Goal: Information Seeking & Learning: Learn about a topic

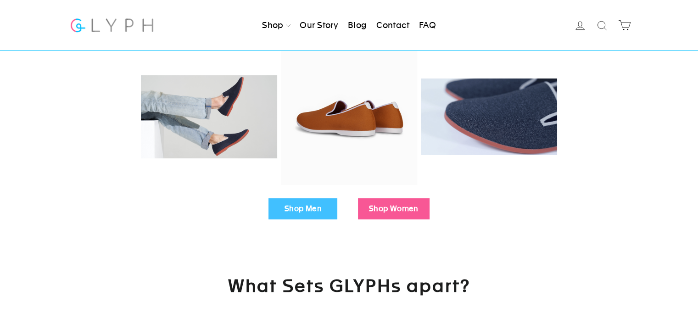
scroll to position [229, 0]
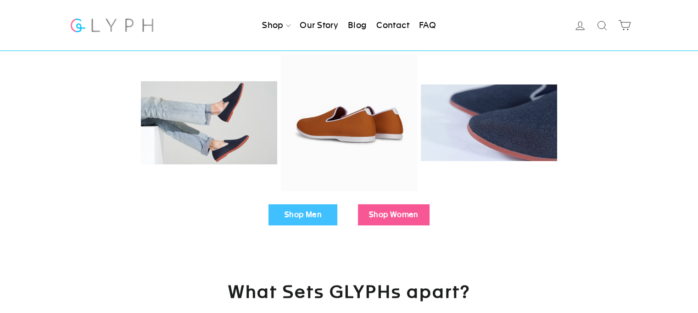
click at [327, 207] on link "Shop Men" at bounding box center [302, 214] width 69 height 21
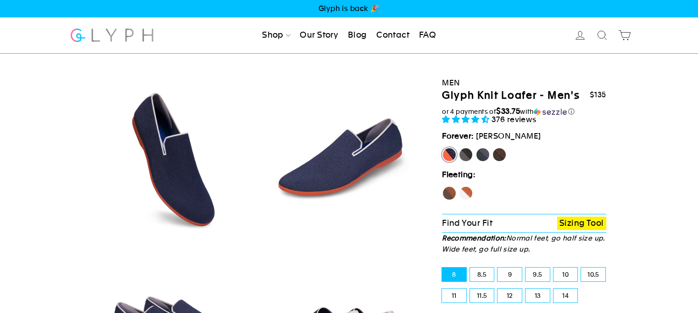
select select "highest-rating"
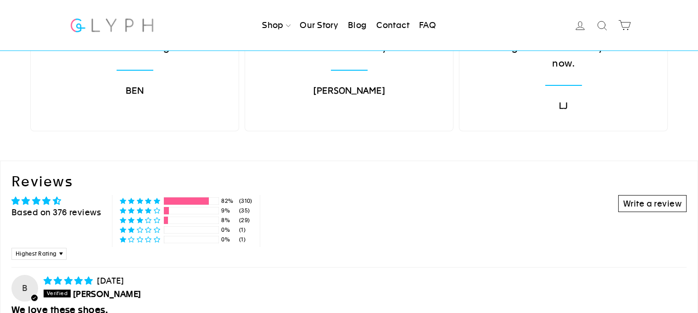
scroll to position [3521, 0]
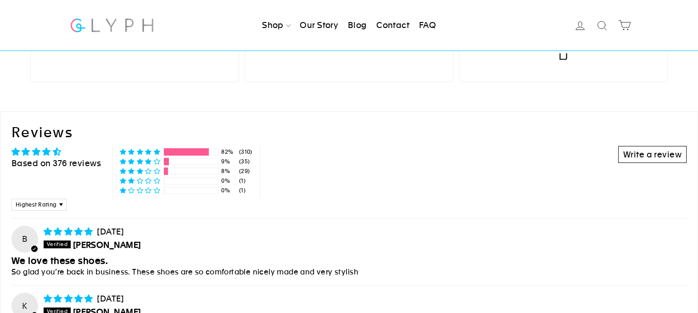
click at [500, 145] on div "Reviews Based on 376 reviews Write a review 82% (310) 9% (35) 8% (29) 0% (1) 0%…" at bounding box center [348, 167] width 675 height 88
click at [312, 123] on h2 "Reviews" at bounding box center [348, 132] width 675 height 19
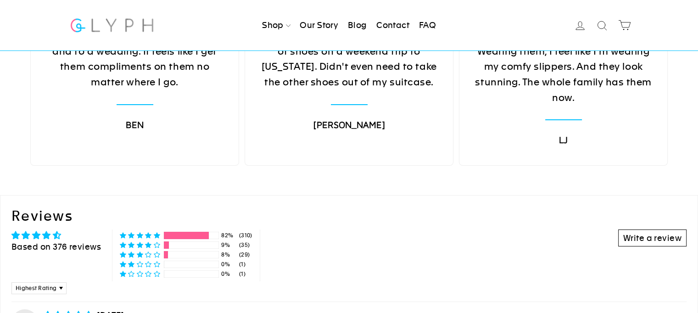
scroll to position [3429, 0]
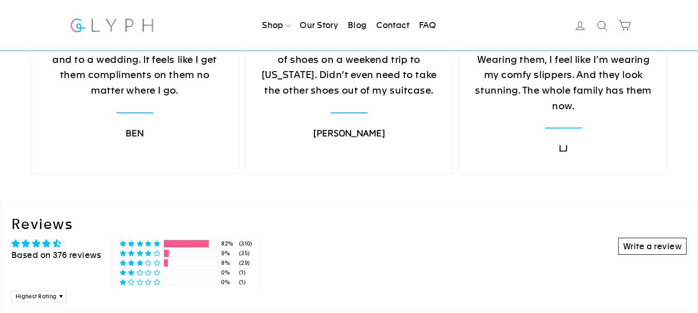
click at [324, 32] on link "Our Story" at bounding box center [319, 25] width 46 height 20
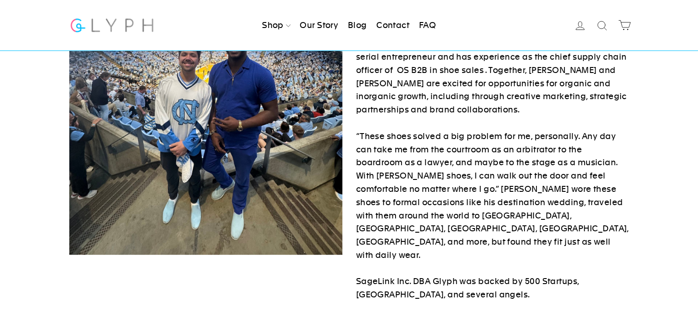
scroll to position [551, 0]
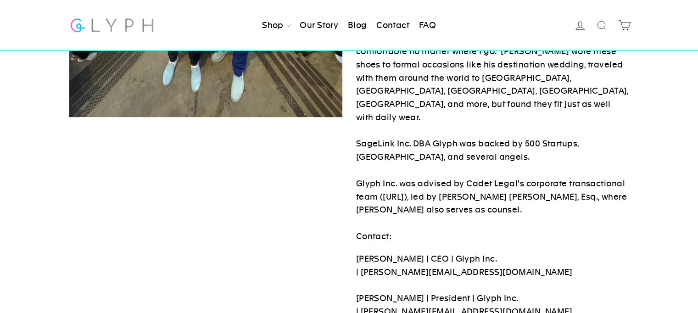
click at [121, 16] on img at bounding box center [112, 25] width 86 height 24
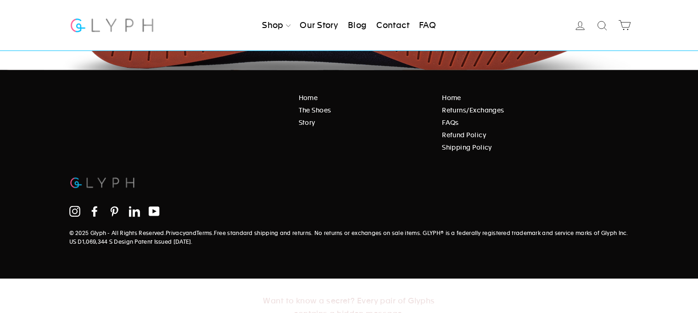
scroll to position [1556, 0]
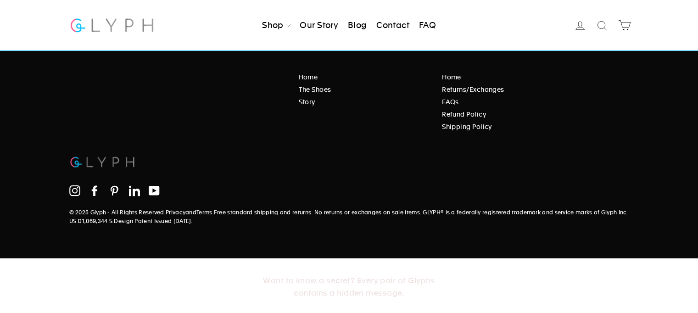
click at [136, 221] on link "Free standard shipping and returns. No returns or exchanges on sale items. GLYP…" at bounding box center [348, 216] width 559 height 15
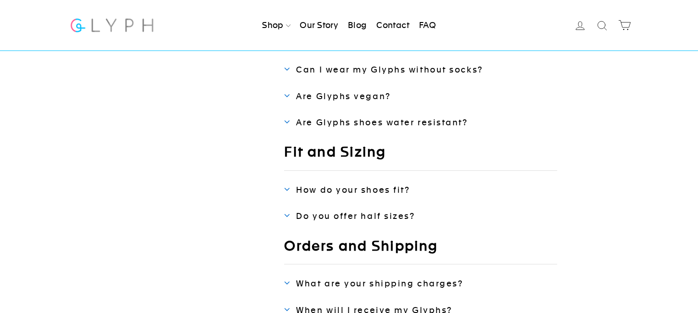
scroll to position [184, 0]
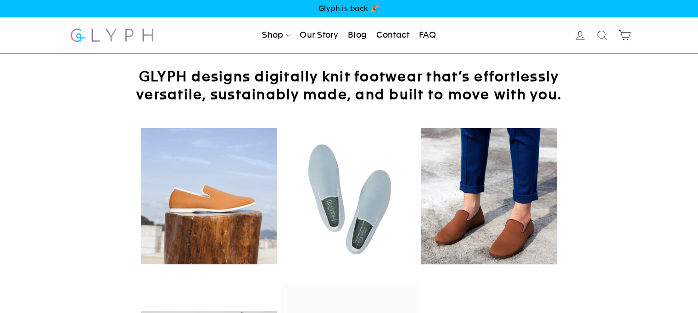
click at [435, 39] on link "FAQ" at bounding box center [427, 35] width 24 height 20
